Goal: Transaction & Acquisition: Book appointment/travel/reservation

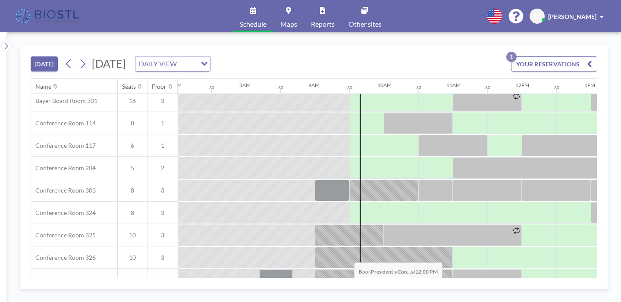
scroll to position [253, 484]
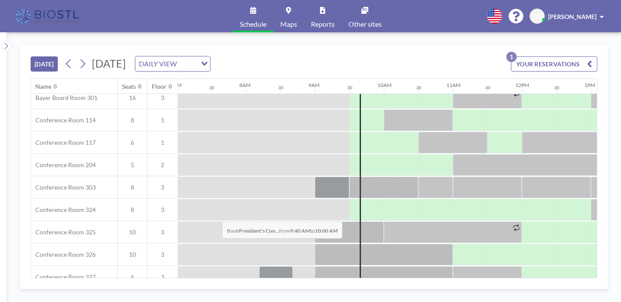
click at [361, 289] on div at bounding box center [372, 300] width 22 height 22
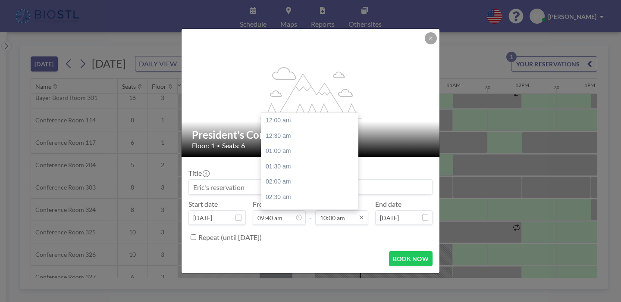
scroll to position [275, 0]
click at [295, 113] on div "10:00 am" at bounding box center [301, 121] width 97 height 16
type input "10:00 am"
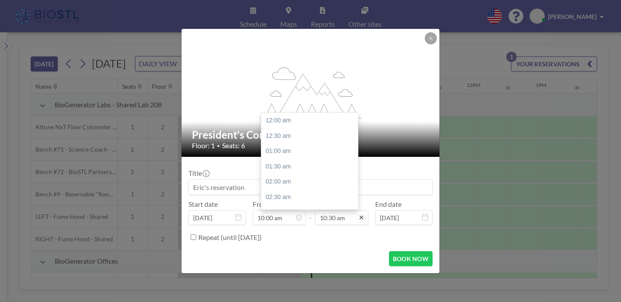
scroll to position [289, 0]
click at [359, 216] on icon at bounding box center [361, 218] width 4 height 4
click at [302, 162] on div "11:00 am" at bounding box center [309, 170] width 97 height 16
type input "11:00 am"
click at [300, 214] on icon at bounding box center [298, 217] width 7 height 7
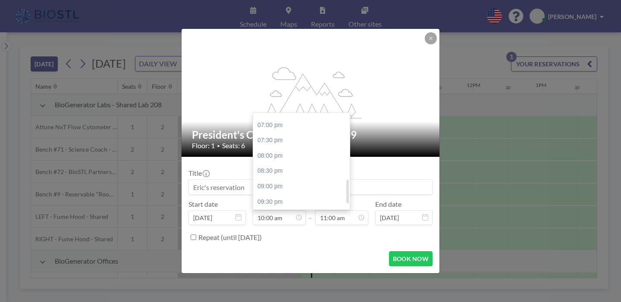
scroll to position [274, 0]
click at [278, 192] on div "09:30 pm" at bounding box center [301, 200] width 97 height 16
type input "09:30 pm"
type input "10:00 pm"
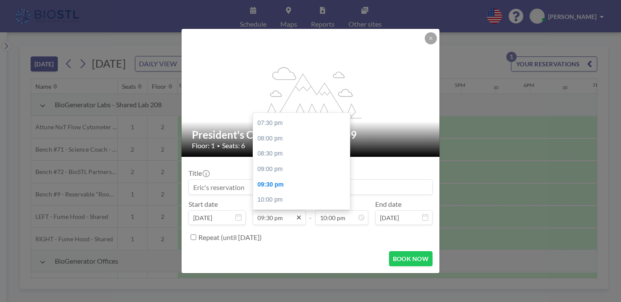
click at [301, 214] on icon at bounding box center [298, 217] width 7 height 7
click at [283, 210] on input "09:30 pm" at bounding box center [279, 217] width 53 height 15
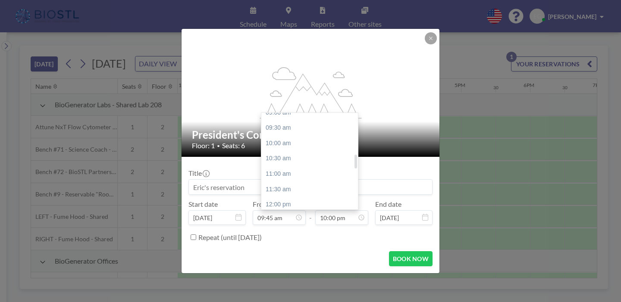
scroll to position [283, 0]
type input "09:45 am"
click at [279, 168] on div "11:00 am" at bounding box center [309, 176] width 97 height 16
type input "11:00 am"
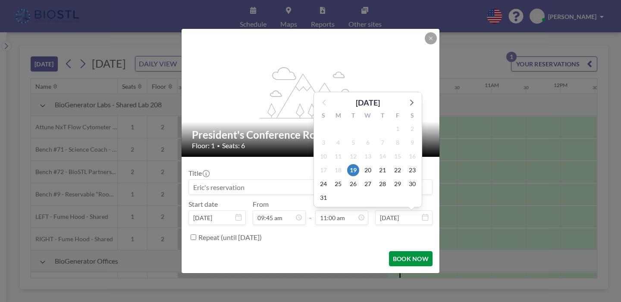
scroll to position [0, 504]
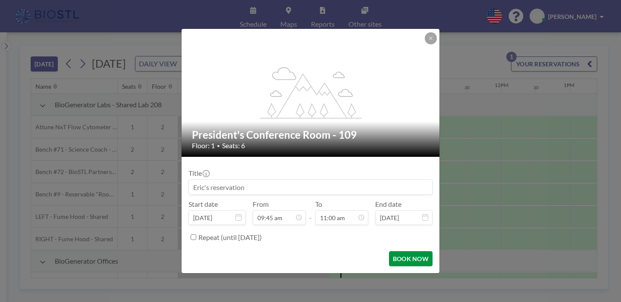
click at [389, 251] on button "BOOK NOW" at bounding box center [411, 258] width 44 height 15
